Goal: Information Seeking & Learning: Learn about a topic

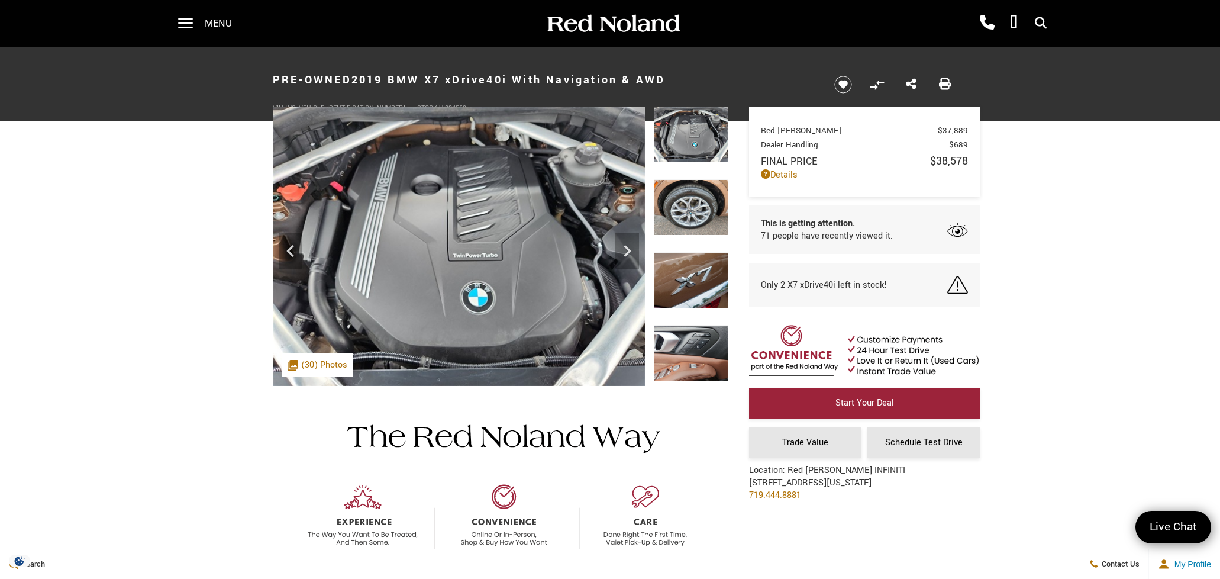
click at [650, 219] on div "360 WalkAround Powered By SpinCar" at bounding box center [501, 246] width 456 height 279
click at [679, 220] on img at bounding box center [691, 207] width 75 height 56
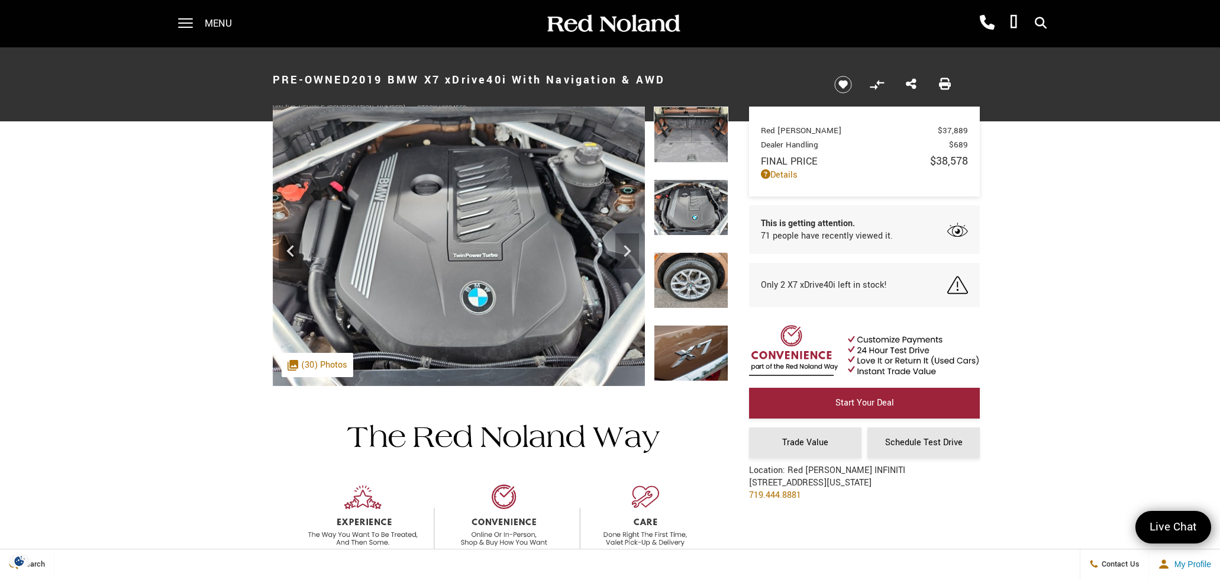
click at [675, 273] on img at bounding box center [691, 280] width 75 height 56
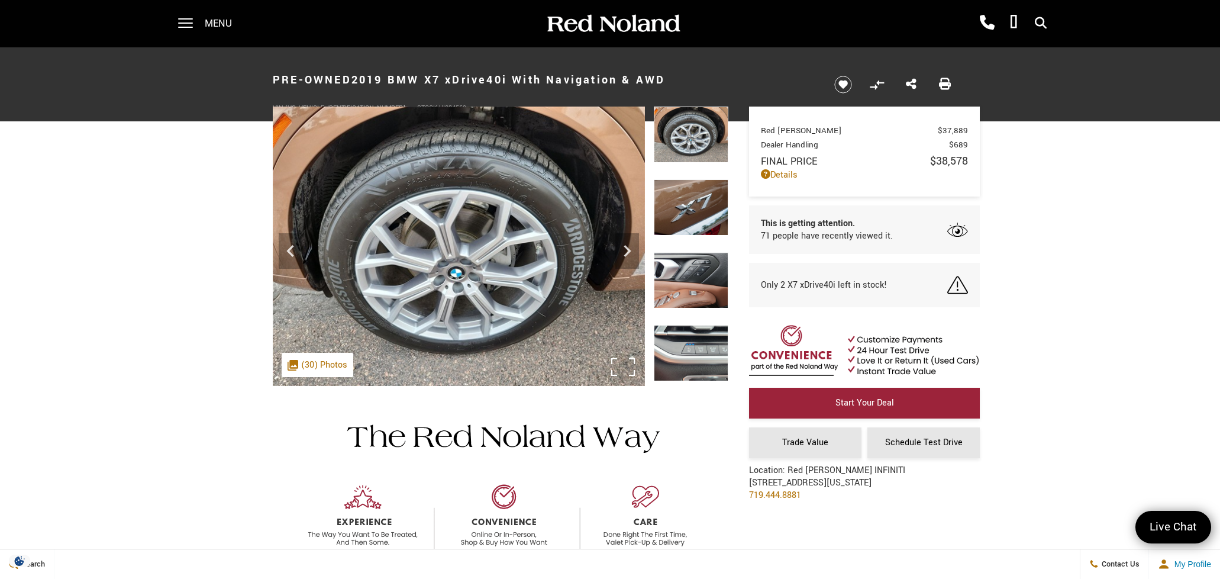
click at [311, 365] on div ".cls-1, .cls-3 { fill: #c50033; } .cls-1 { clip-rule: evenodd; } .cls-2 { clip-…" at bounding box center [318, 365] width 72 height 24
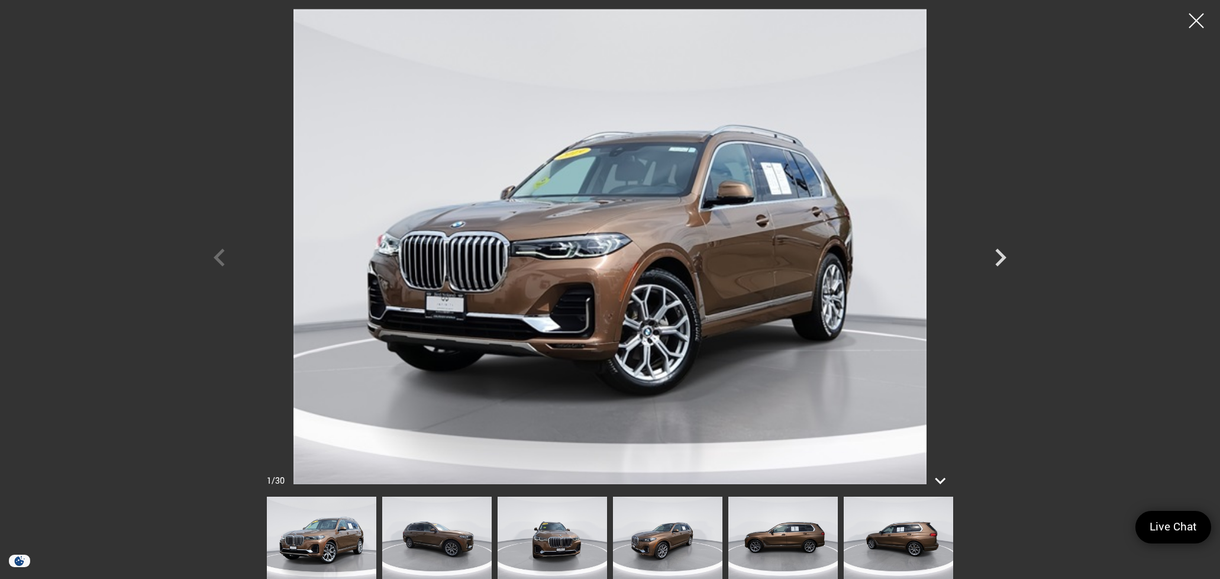
click at [880, 530] on img at bounding box center [898, 538] width 109 height 82
click at [892, 534] on img at bounding box center [898, 538] width 109 height 82
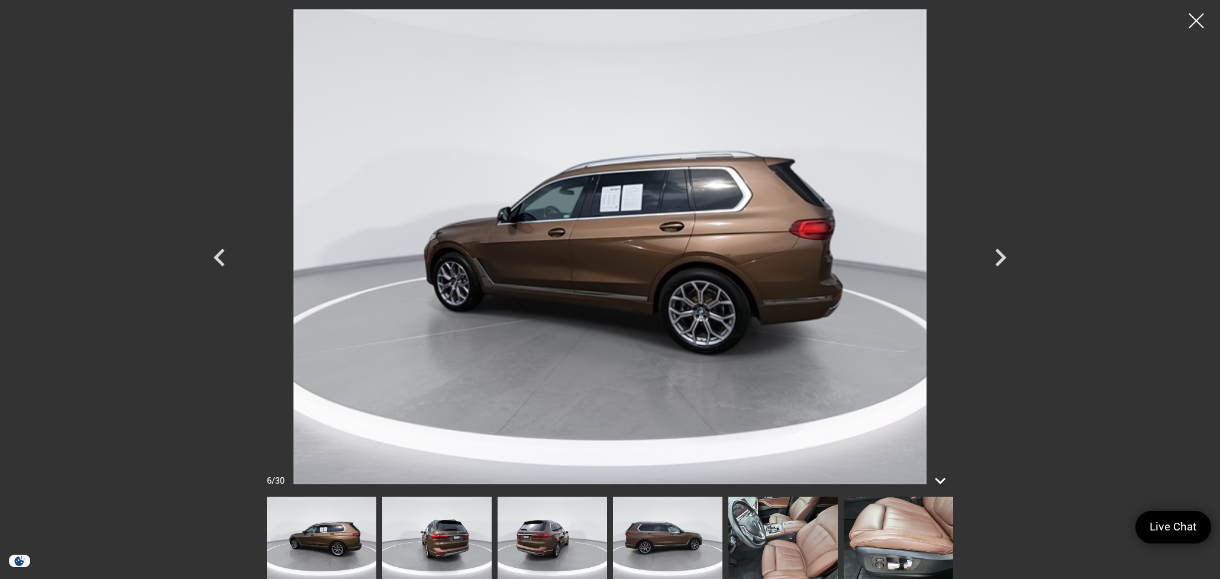
click at [772, 537] on img at bounding box center [783, 538] width 109 height 82
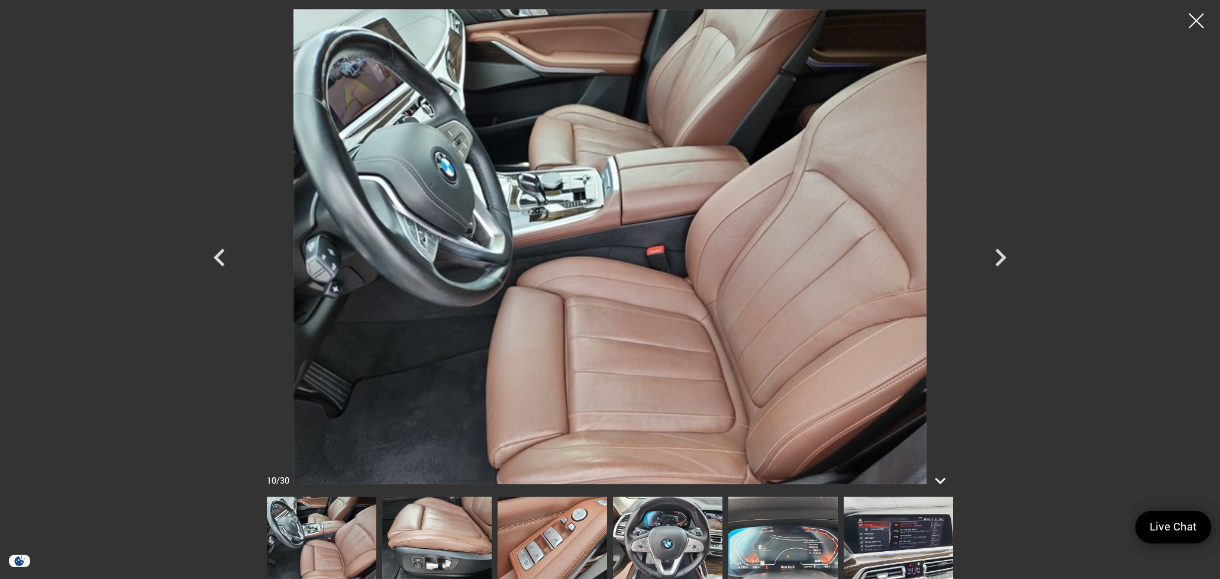
click at [589, 534] on img at bounding box center [552, 538] width 109 height 82
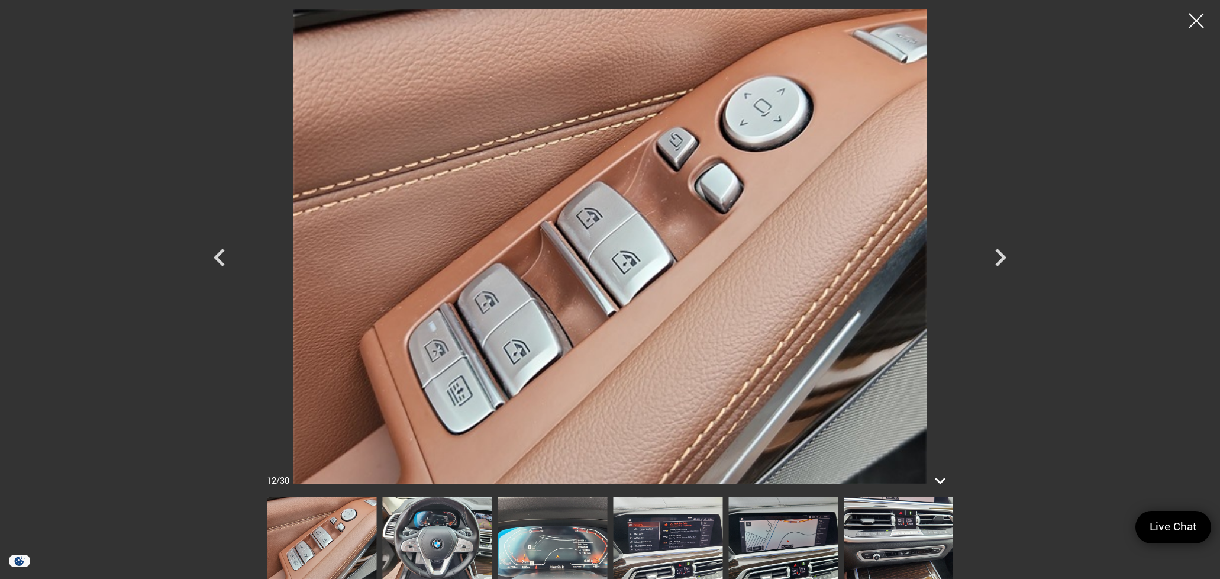
click at [318, 544] on img at bounding box center [322, 538] width 109 height 82
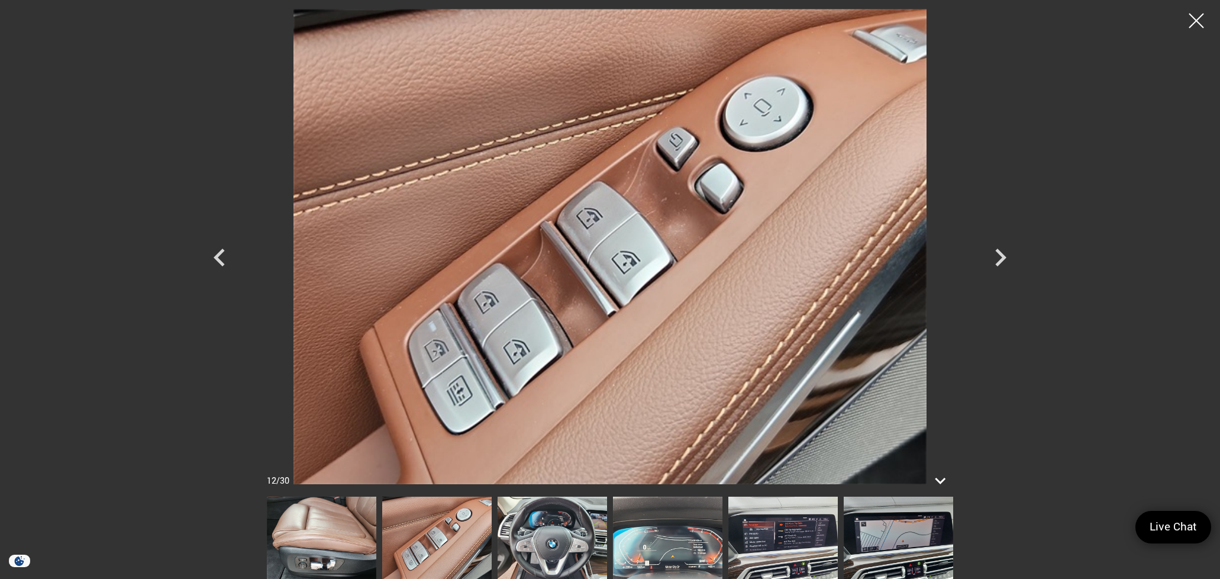
click at [326, 540] on img at bounding box center [321, 538] width 109 height 82
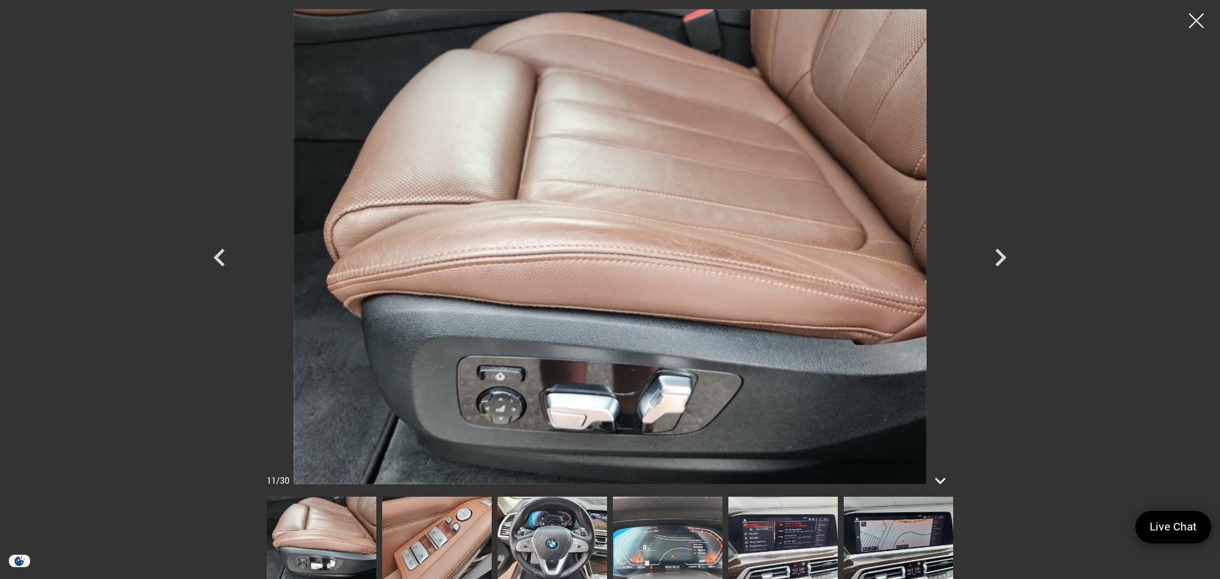
click at [311, 543] on img at bounding box center [321, 538] width 109 height 82
click at [427, 558] on img at bounding box center [436, 538] width 109 height 82
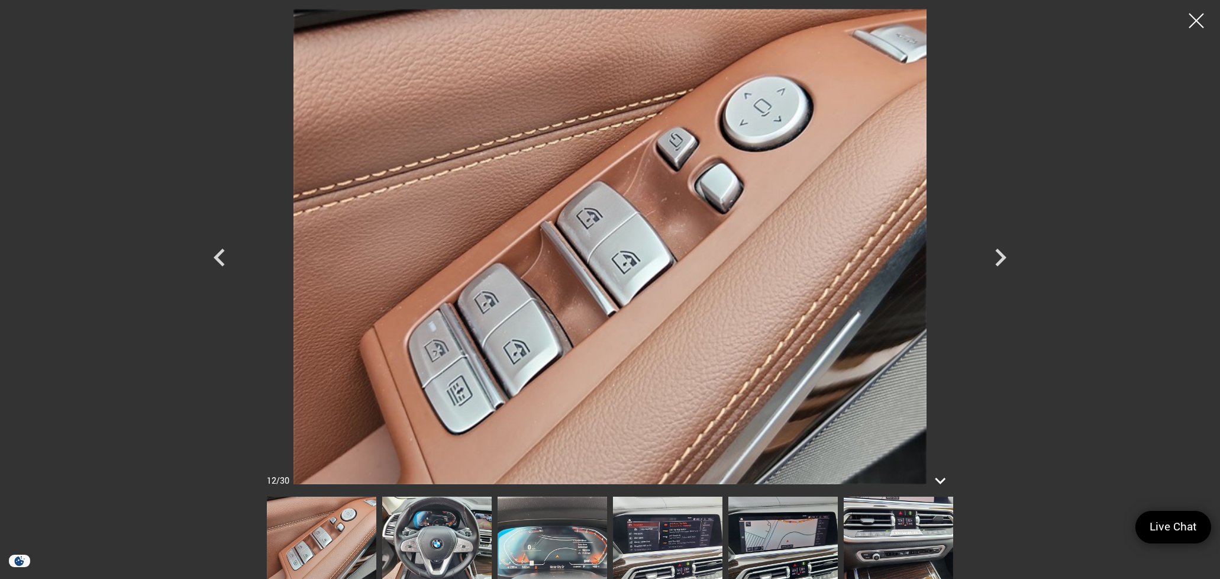
click at [486, 546] on img at bounding box center [436, 538] width 109 height 82
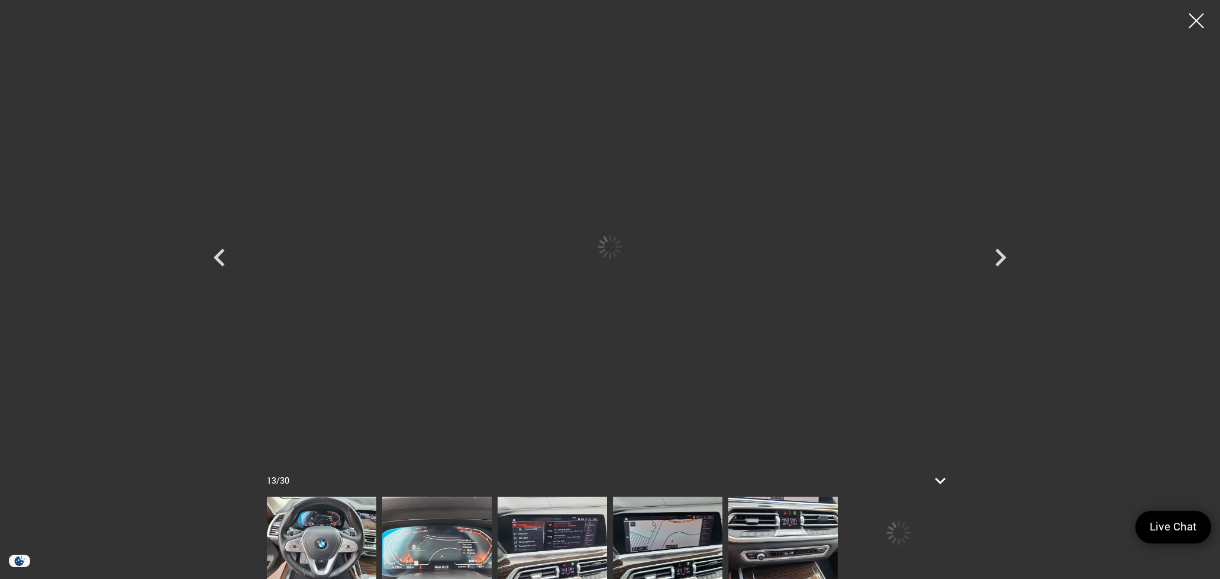
click at [499, 544] on img at bounding box center [552, 538] width 109 height 82
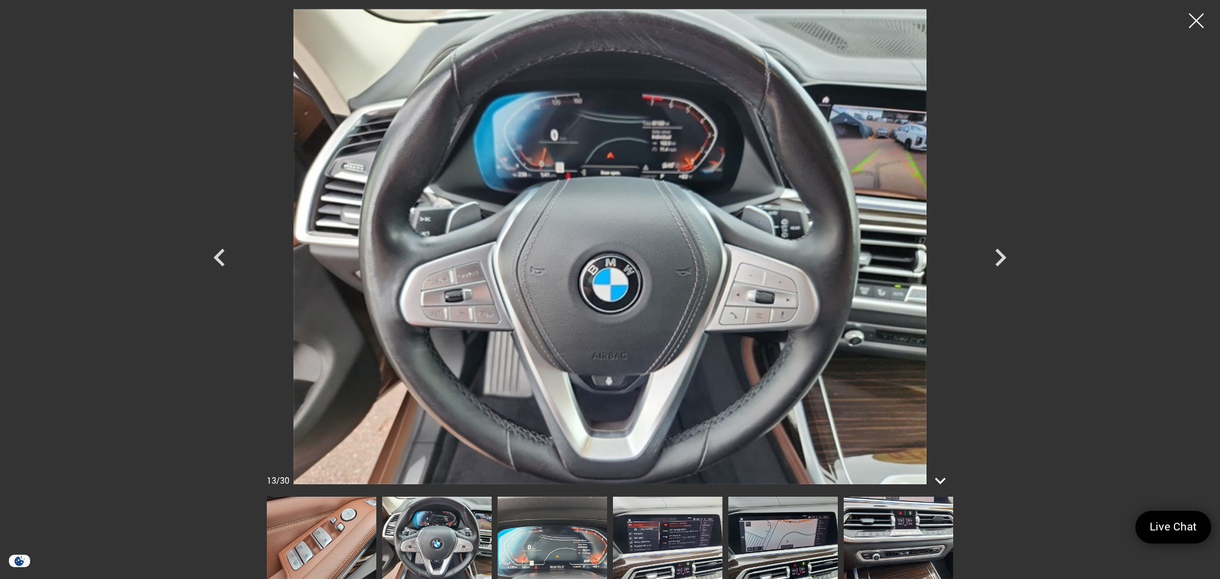
click at [658, 559] on img at bounding box center [667, 538] width 109 height 82
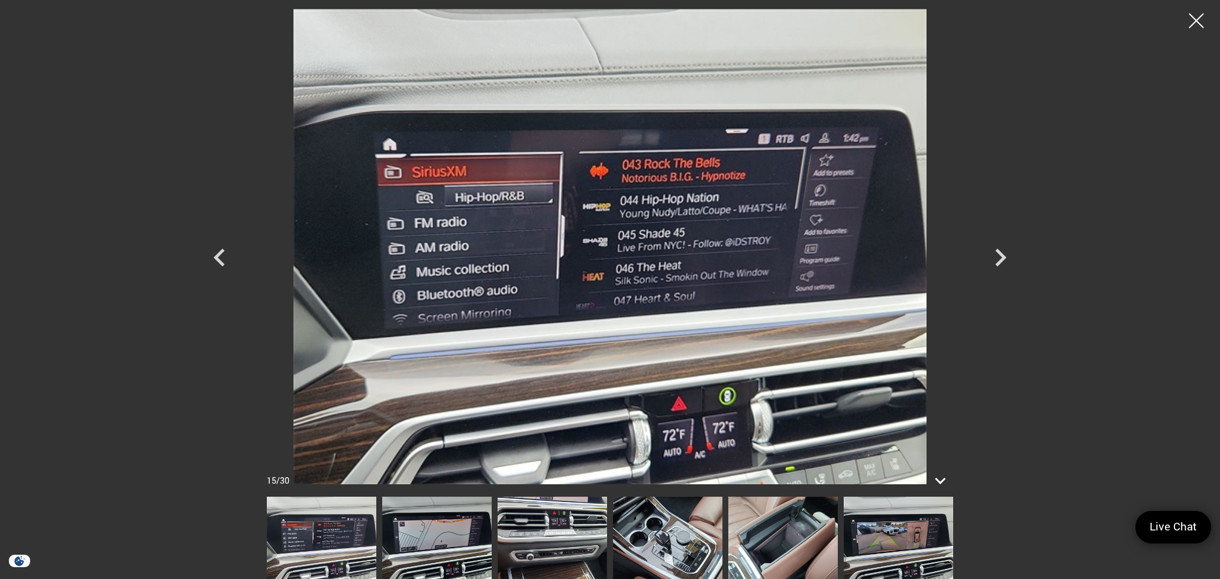
click at [662, 545] on img at bounding box center [667, 538] width 109 height 82
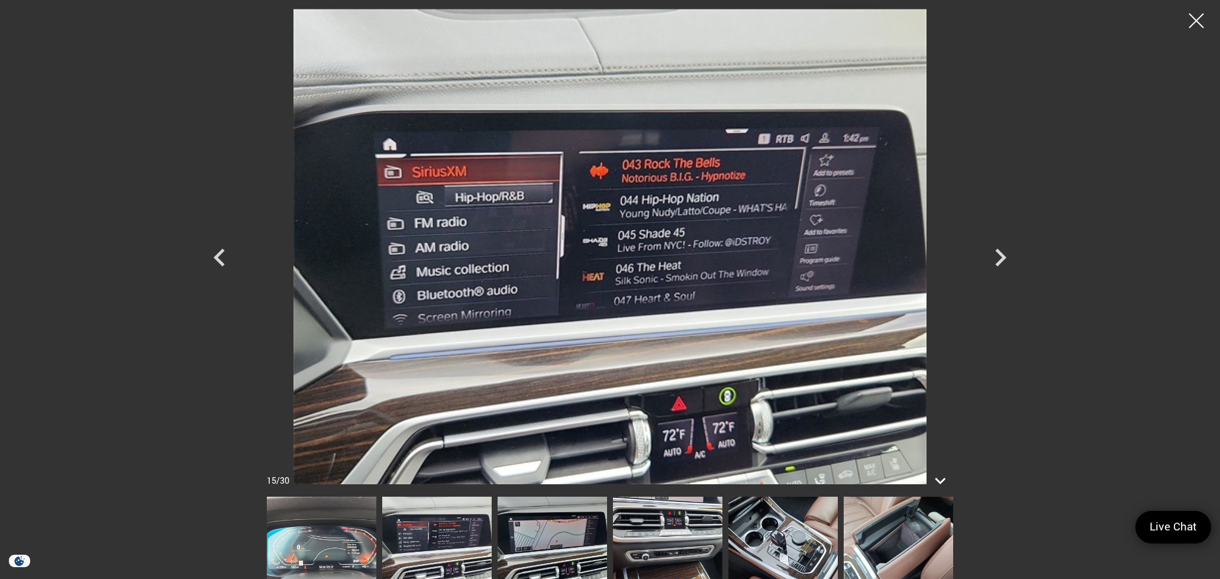
click at [764, 565] on img at bounding box center [783, 538] width 109 height 82
